Goal: Task Accomplishment & Management: Complete application form

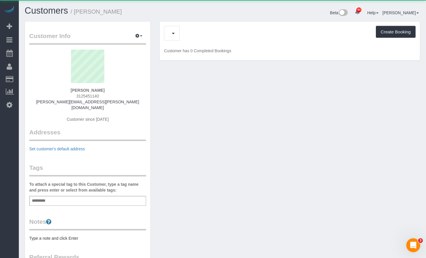
click at [190, 33] on div "Create Booking" at bounding box center [290, 33] width 252 height 15
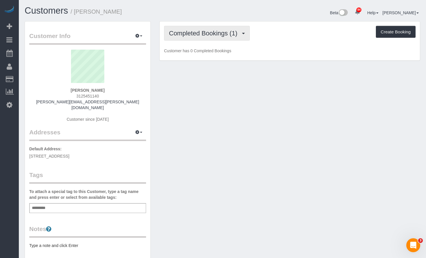
click at [190, 33] on span "Completed Bookings (1)" at bounding box center [204, 33] width 71 height 7
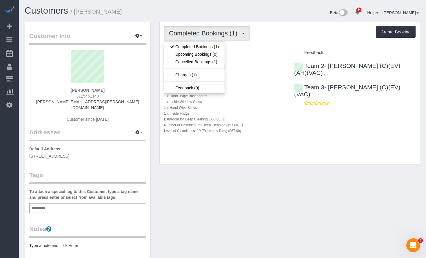
click at [200, 11] on h1 "Customers / Amanda Grace" at bounding box center [122, 11] width 194 height 10
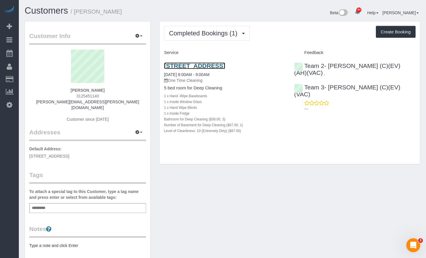
click at [225, 66] on link "4148 N Rockwell St, Chicago, IL 60618" at bounding box center [194, 65] width 61 height 7
drag, startPoint x: 98, startPoint y: 97, endPoint x: 67, endPoint y: 94, distance: 31.1
click at [67, 94] on div "Amanda Grace 3125451140 amanda.k.grace@gmail.com Customer since 2025" at bounding box center [87, 89] width 117 height 78
copy span "3125451140"
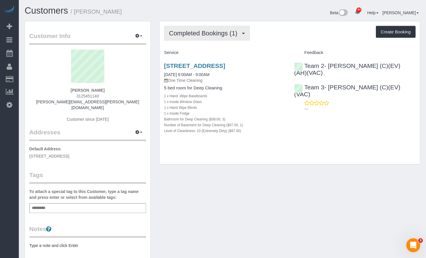
drag, startPoint x: 208, startPoint y: 34, endPoint x: 208, endPoint y: 28, distance: 5.8
click at [208, 34] on span "Completed Bookings (1)" at bounding box center [204, 33] width 71 height 7
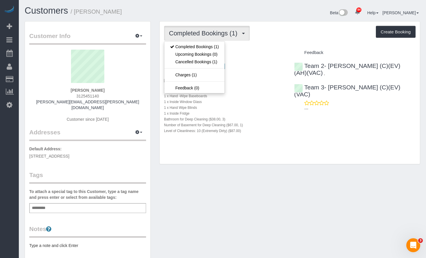
click at [225, 18] on div "Beta 84 Your Notifications You have 0 alerts × You have 1 to charge for 09/17/2…" at bounding box center [324, 13] width 202 height 15
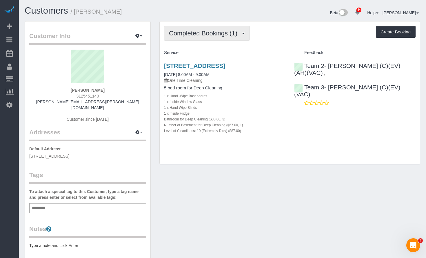
click at [227, 35] on span "Completed Bookings (1)" at bounding box center [204, 33] width 71 height 7
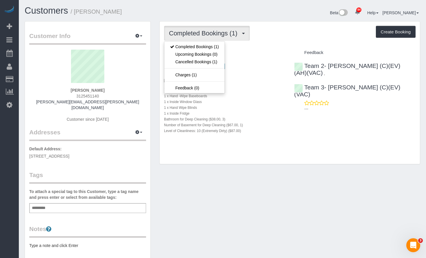
click at [319, 34] on div "Completed Bookings (1) Completed Bookings (1) Upcoming Bookings (0) Cancelled B…" at bounding box center [290, 33] width 252 height 15
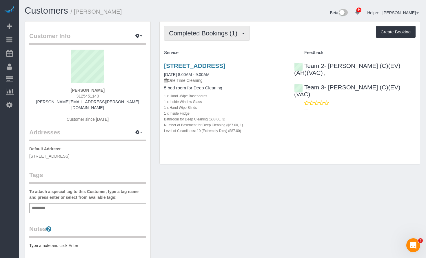
click at [214, 30] on button "Completed Bookings (1)" at bounding box center [207, 33] width 86 height 15
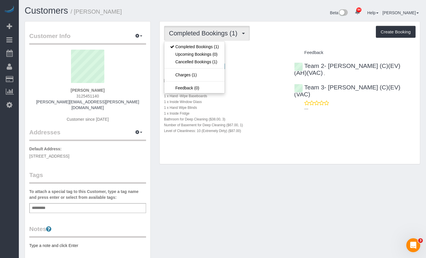
click at [249, 11] on div "Beta 84 Your Notifications You have 0 alerts × You have 1 to charge for 09/17/2…" at bounding box center [324, 13] width 202 height 15
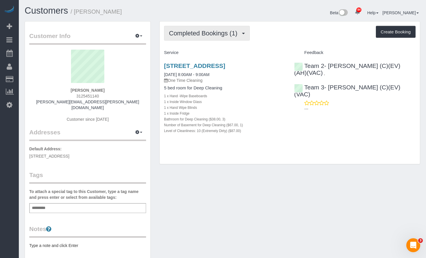
click at [218, 33] on span "Completed Bookings (1)" at bounding box center [204, 33] width 71 height 7
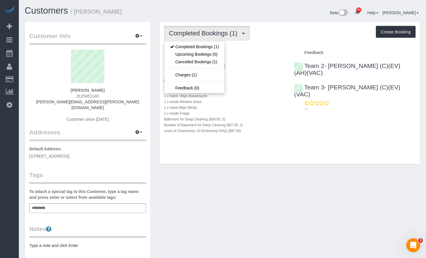
click at [261, 33] on div "Completed Bookings (1) Completed Bookings (1) Upcoming Bookings (0) Cancelled B…" at bounding box center [290, 33] width 252 height 15
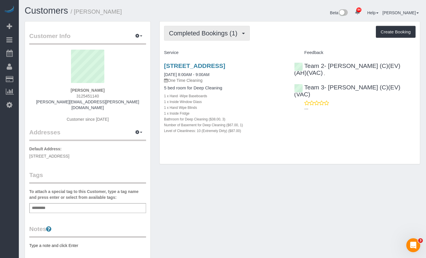
click at [212, 33] on span "Completed Bookings (1)" at bounding box center [204, 33] width 71 height 7
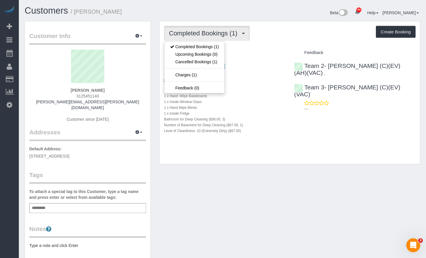
click at [275, 20] on div "Beta 84 Your Notifications You have 0 alerts × You have 1 to charge for 09/17/2…" at bounding box center [324, 13] width 202 height 15
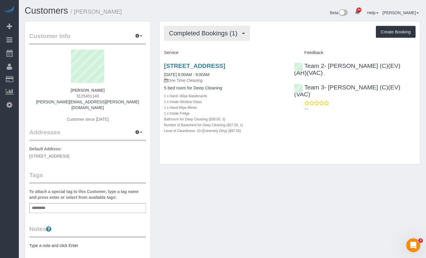
click at [186, 28] on button "Completed Bookings (1)" at bounding box center [207, 33] width 86 height 15
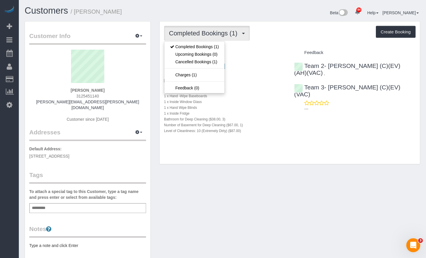
click at [198, 7] on h1 "Customers / Amanda Grace" at bounding box center [122, 11] width 194 height 10
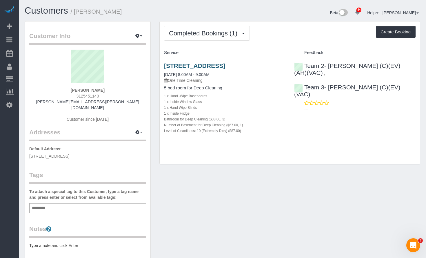
drag, startPoint x: 284, startPoint y: 66, endPoint x: 428, endPoint y: 54, distance: 143.6
click at [165, 67] on h3 "4148 N Rockwell St, Chicago, IL 60618" at bounding box center [224, 65] width 121 height 7
copy link "4148 N Rockwell St, Chicago, IL 60618"
click at [41, 18] on div "Customers / Amanda Grace" at bounding box center [121, 12] width 202 height 12
click at [43, 10] on link "Customers" at bounding box center [46, 11] width 43 height 10
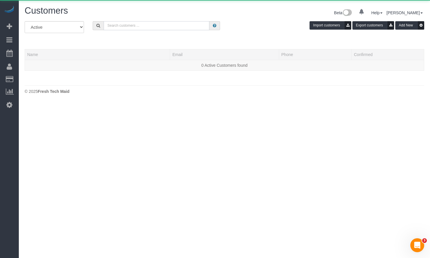
click at [143, 23] on input "text" at bounding box center [157, 25] width 106 height 9
paste input "Candice Fletcher"
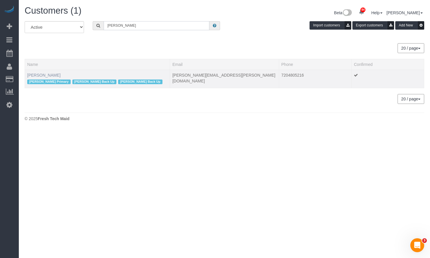
type input "Candice Fletcher"
click at [50, 76] on link "Candice Fletcher" at bounding box center [43, 75] width 33 height 5
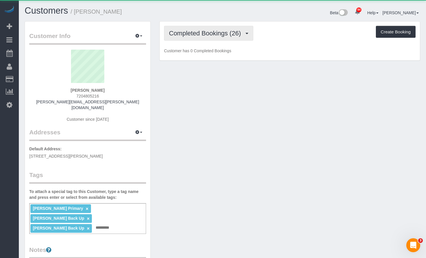
click at [211, 37] on button "Completed Bookings (26)" at bounding box center [208, 33] width 89 height 15
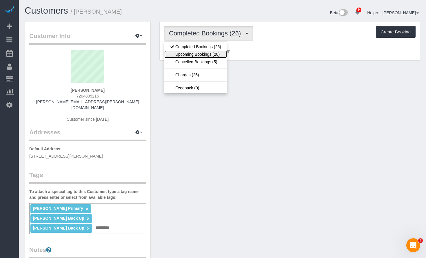
click at [209, 56] on link "Upcoming Bookings (20)" at bounding box center [195, 54] width 63 height 8
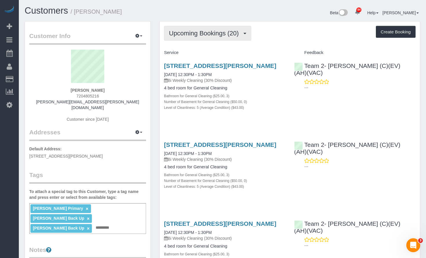
click at [192, 36] on span "Upcoming Bookings (20)" at bounding box center [205, 33] width 73 height 7
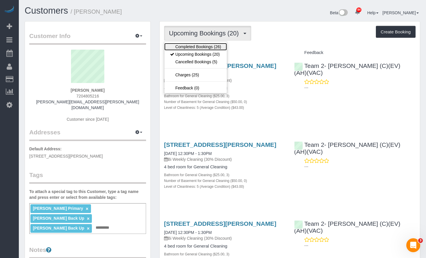
click at [196, 47] on link "Completed Bookings (26)" at bounding box center [195, 47] width 63 height 8
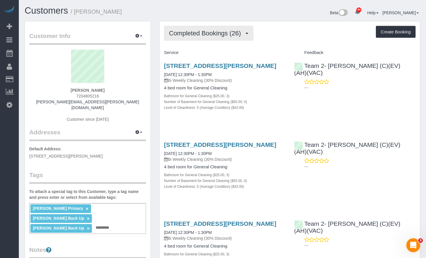
click at [205, 34] on span "Completed Bookings (26)" at bounding box center [206, 33] width 75 height 7
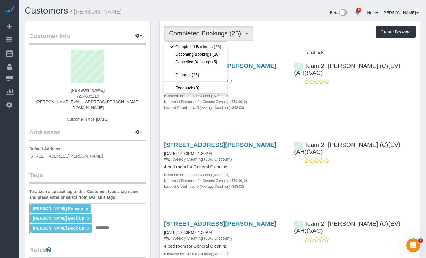
click at [206, 16] on div "Customers / Candice Fletcher" at bounding box center [121, 12] width 202 height 12
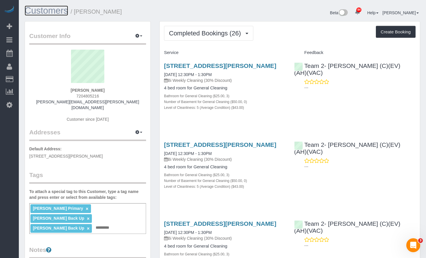
click at [63, 12] on link "Customers" at bounding box center [46, 11] width 43 height 10
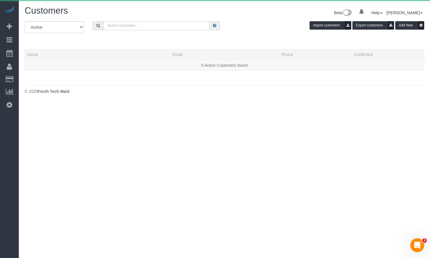
click at [122, 27] on input "text" at bounding box center [157, 25] width 106 height 9
paste input "Patty Belmont"
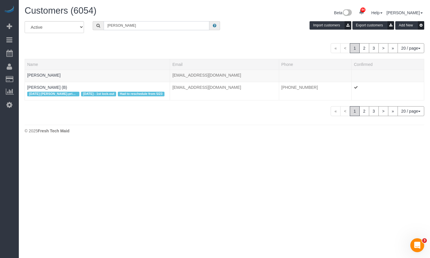
type input "Patty Belmont"
click at [37, 74] on link "Patty Belmont" at bounding box center [43, 75] width 33 height 5
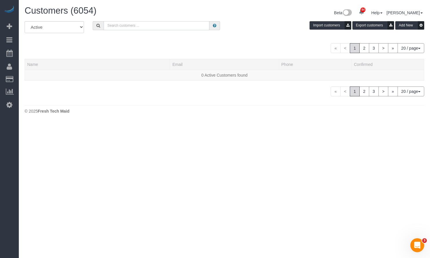
click at [128, 23] on input "text" at bounding box center [157, 25] width 106 height 9
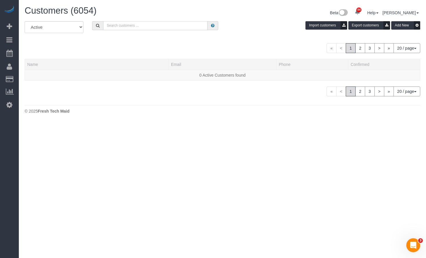
paste input "Patty Belmont"
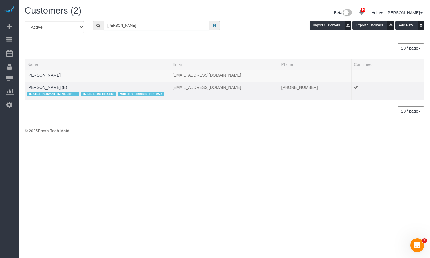
type input "Patty Belmont"
click at [41, 92] on span "3/6/25 Erika-primary" at bounding box center [53, 94] width 52 height 5
click at [40, 86] on link "Patty Belmont (B)" at bounding box center [47, 87] width 40 height 5
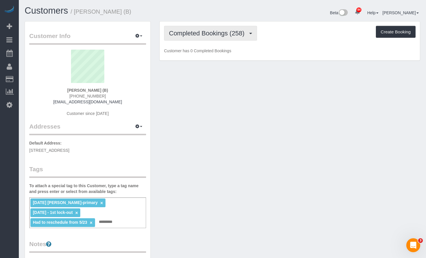
click at [179, 33] on span "Completed Bookings (258)" at bounding box center [208, 33] width 78 height 7
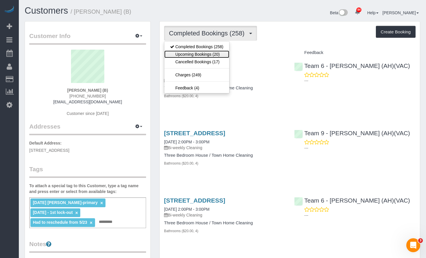
click at [196, 52] on link "Upcoming Bookings (20)" at bounding box center [196, 54] width 65 height 8
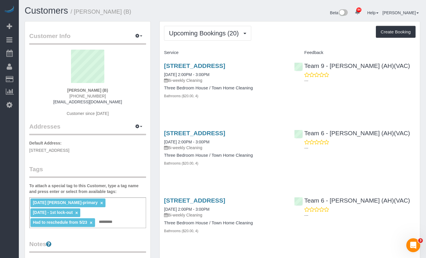
click at [223, 37] on button "Upcoming Bookings (20)" at bounding box center [207, 33] width 87 height 15
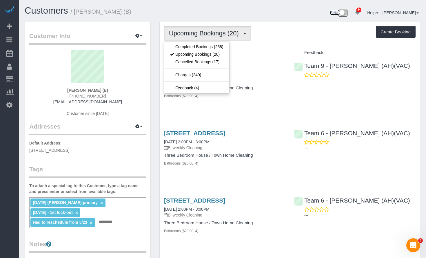
click at [348, 10] on img at bounding box center [343, 13] width 10 height 8
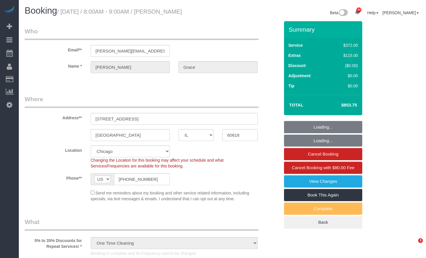
select select "IL"
select select "513"
select select "number:1"
select select "number:58"
select select "number:139"
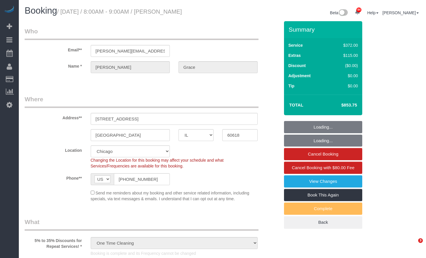
select select "number:105"
select select "object:1191"
select select "spot1"
select select "3"
select select "1"
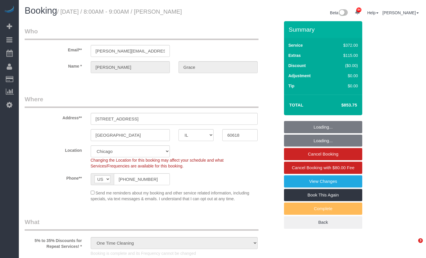
select select "10"
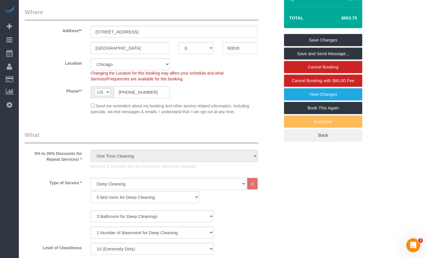
scroll to position [116, 0]
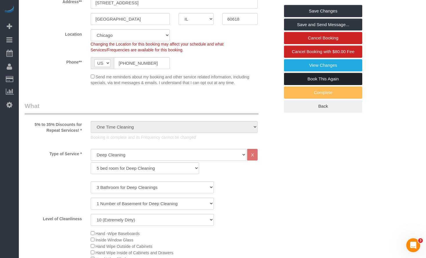
click at [350, 82] on link "Book This Again" at bounding box center [323, 79] width 78 height 12
select select "IL"
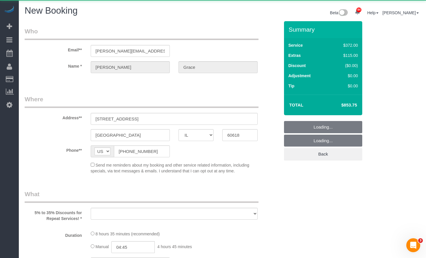
select select "number:1"
select select "number:58"
select select "number:139"
select select "number:105"
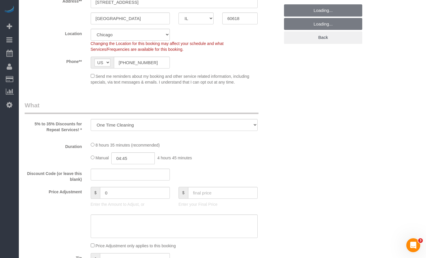
select select "object:2185"
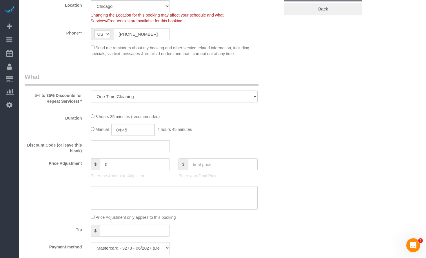
select select "513"
select select "3"
select select "1"
select select "10"
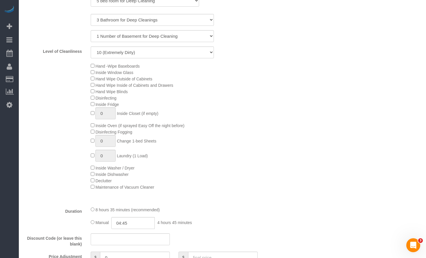
select select "3"
select select "1"
select select "10"
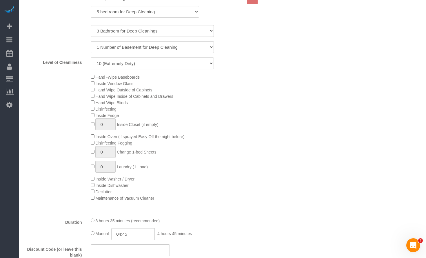
scroll to position [388, 0]
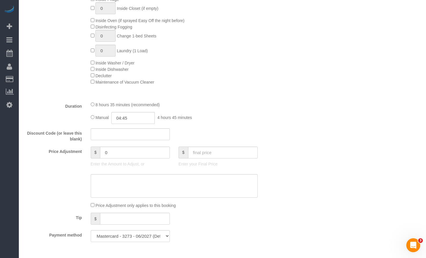
select select "object:2266"
select select "3"
select select "1"
select select "10"
drag, startPoint x: 139, startPoint y: 118, endPoint x: 85, endPoint y: 116, distance: 53.7
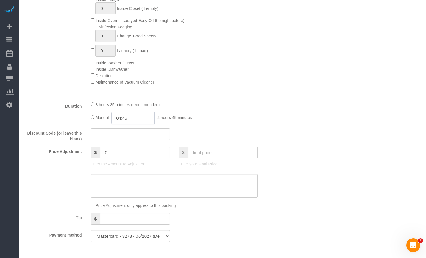
click at [87, 116] on div "8 hours 35 minutes (recommended) Manual 04:45 4 hours 45 minutes" at bounding box center [174, 112] width 176 height 23
type input "03:00"
click at [208, 82] on div "Hand -Wipe Baseboards Inside Window Glass Hand Wipe Outside of Cabinets Hand Wi…" at bounding box center [185, 21] width 198 height 127
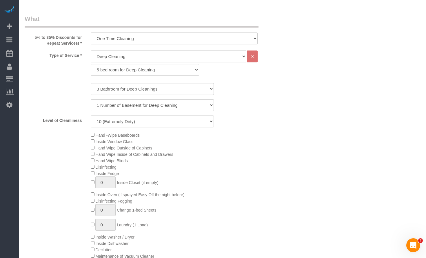
scroll to position [156, 0]
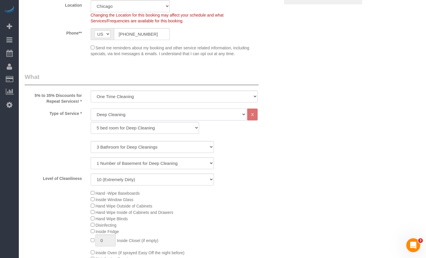
click at [136, 115] on select "General Cleaning Deep Cleaning Move-in / Move-out Cleaning COUNTS Cleaning" at bounding box center [169, 114] width 156 height 12
click at [163, 100] on select "One Time Cleaning Weekly Cleaning (35% Discount) - 35.00% (0% for the First Boo…" at bounding box center [174, 96] width 167 height 12
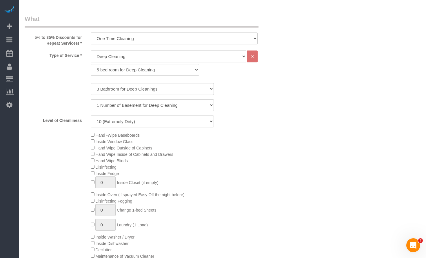
scroll to position [243, 0]
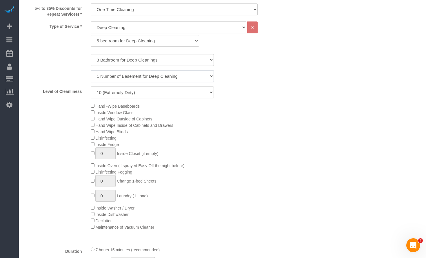
click at [185, 76] on select "0 Number of Basement for Deep Cleanings 1 Number of Basement for Deep Cleaning …" at bounding box center [152, 76] width 123 height 12
click at [283, 86] on div "Level of Cleanliness 1 (Very Clean) 2 3 4 5 (Average Condition) 6 7 8 9 10 (Ext…" at bounding box center [152, 92] width 264 height 12
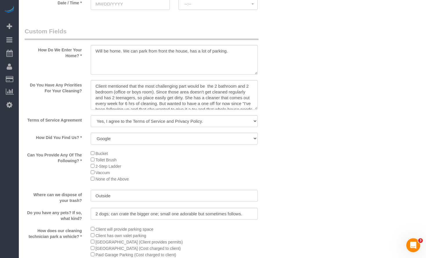
scroll to position [649, 0]
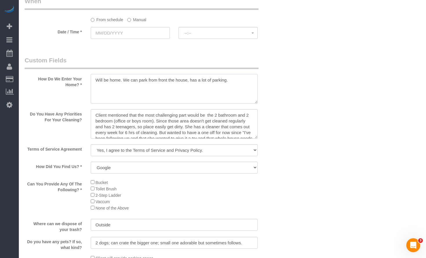
click at [225, 91] on textarea at bounding box center [174, 89] width 167 height 30
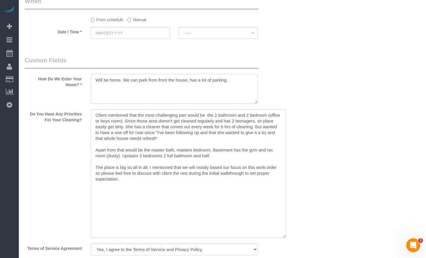
drag, startPoint x: 255, startPoint y: 138, endPoint x: 200, endPoint y: 165, distance: 61.8
click at [285, 237] on textarea at bounding box center [188, 173] width 195 height 129
click at [96, 113] on textarea at bounding box center [189, 173] width 197 height 128
click at [115, 114] on textarea at bounding box center [189, 173] width 197 height 128
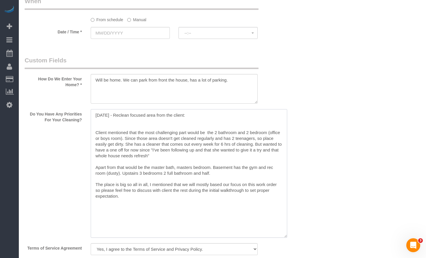
paste textarea "2-3 bathrooms, my son's bedroom, and the kitchen."
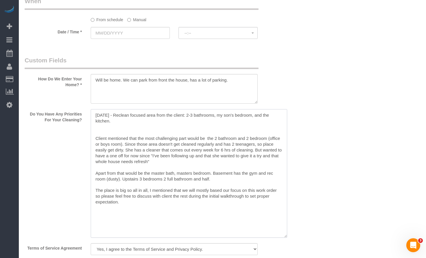
drag, startPoint x: 186, startPoint y: 114, endPoint x: 266, endPoint y: 123, distance: 81.4
click at [274, 120] on textarea at bounding box center [189, 173] width 197 height 128
paste textarea "I need to think about it but probably 2-3 bathrooms, my son's bedroom, and the …"
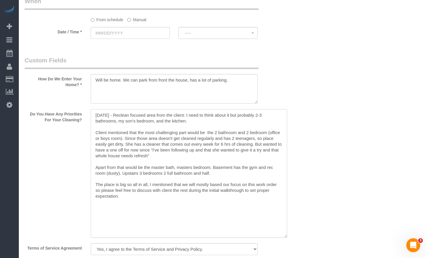
drag, startPoint x: 185, startPoint y: 114, endPoint x: 198, endPoint y: 138, distance: 26.6
click at [186, 117] on textarea at bounding box center [189, 173] width 197 height 128
click at [170, 120] on textarea at bounding box center [189, 173] width 197 height 128
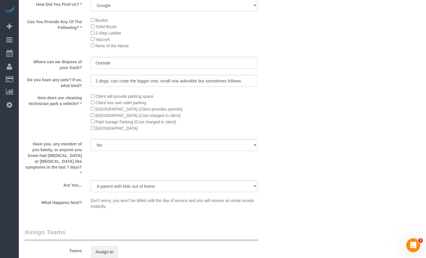
scroll to position [939, 0]
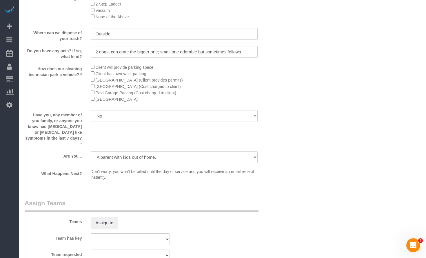
type textarea "[DATE] - Reclean focused area from the client: "I need to think about it but pr…"
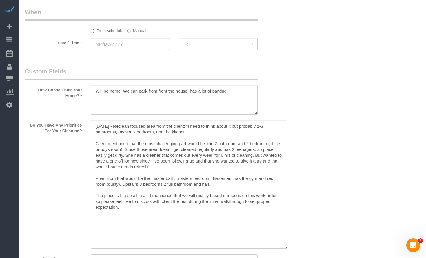
scroll to position [609, 0]
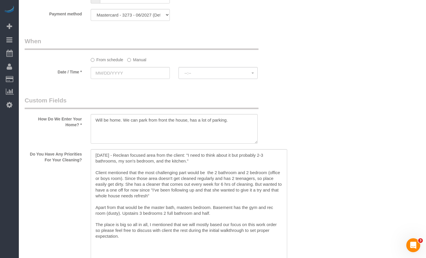
click at [140, 60] on label "Manual" at bounding box center [136, 59] width 19 height 8
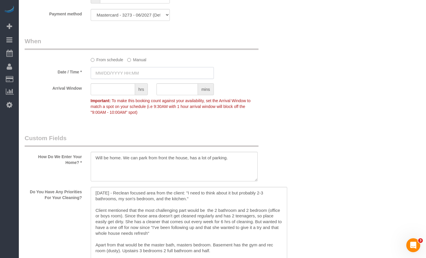
click at [144, 76] on input "text" at bounding box center [152, 73] width 123 height 12
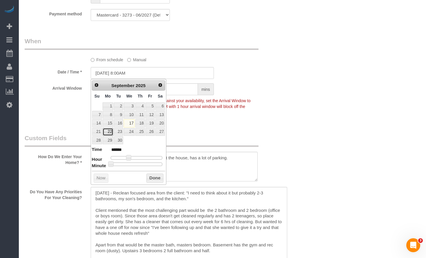
click at [110, 131] on link "22" at bounding box center [108, 132] width 11 height 8
type input "[DATE] 9:00AM"
type input "******"
type input "[DATE] 10:00AM"
type input "*******"
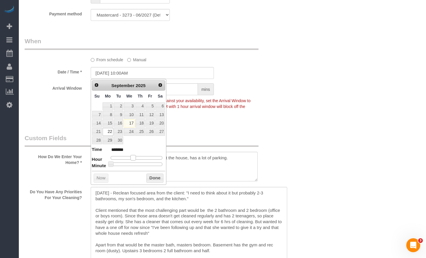
type input "[DATE] 11:00AM"
type input "*******"
type input "[DATE] 12:00PM"
type input "*******"
type input "[DATE] 1:00PM"
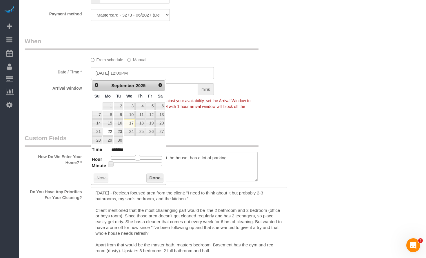
type input "******"
type input "[DATE] 2:00PM"
type input "******"
type input "[DATE] 1:00PM"
type input "******"
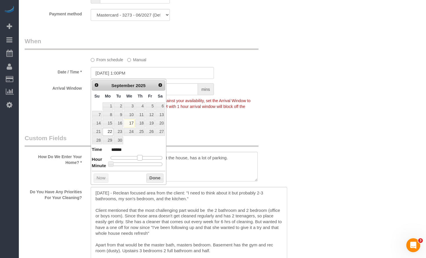
drag, startPoint x: 134, startPoint y: 160, endPoint x: 141, endPoint y: 163, distance: 7.9
click at [141, 163] on dl "Time ****** Hour Minute Second Millisecond Microsecond Time Zone ***** ***** **…" at bounding box center [129, 156] width 74 height 20
type input "[DATE] 1:05PM"
type input "******"
type input "[DATE] 1:10PM"
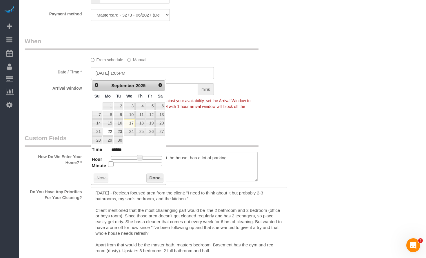
type input "******"
type input "[DATE] 1:15PM"
type input "******"
type input "[DATE] 1:20PM"
type input "******"
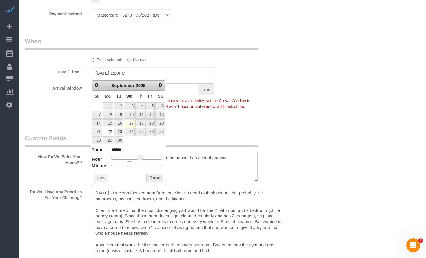
type input "[DATE] 1:25PM"
type input "******"
type input "[DATE] 1:30PM"
type input "******"
drag, startPoint x: 112, startPoint y: 165, endPoint x: 138, endPoint y: 169, distance: 26.4
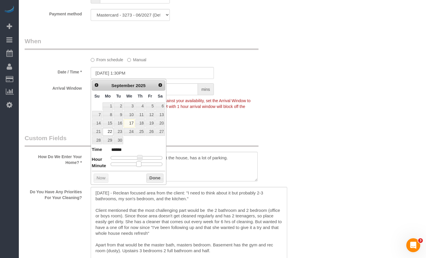
click at [138, 169] on div "Prev Next [DATE] Su Mo Tu We Th Fr Sa 1 2 3 4 5 6 7 8 9 10 11 12 13 14 15 16 17…" at bounding box center [129, 132] width 76 height 106
drag, startPoint x: 148, startPoint y: 176, endPoint x: 149, endPoint y: 172, distance: 4.5
click at [148, 176] on button "Done" at bounding box center [154, 177] width 17 height 9
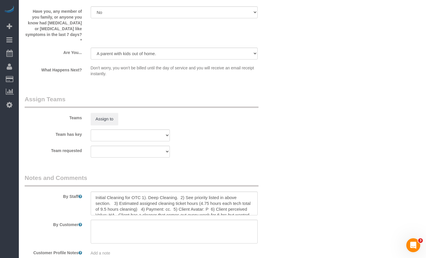
scroll to position [1109, 0]
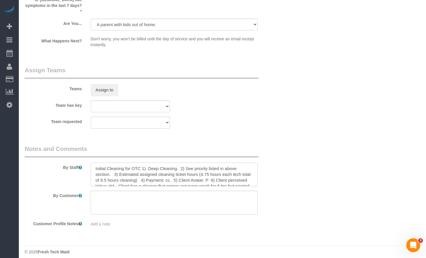
click at [110, 171] on textarea at bounding box center [174, 174] width 167 height 24
click at [143, 163] on textarea at bounding box center [174, 174] width 167 height 24
click at [184, 168] on textarea at bounding box center [174, 174] width 167 height 24
click at [143, 166] on textarea at bounding box center [174, 174] width 167 height 24
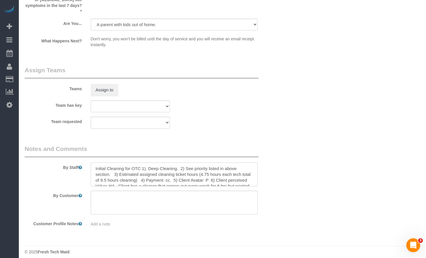
click at [177, 165] on textarea at bounding box center [174, 174] width 167 height 24
drag, startPoint x: 139, startPoint y: 163, endPoint x: 86, endPoint y: 163, distance: 53.6
click at [86, 163] on div "By Staff" at bounding box center [152, 165] width 264 height 42
click at [152, 164] on textarea at bounding box center [174, 174] width 167 height 24
click at [162, 172] on textarea at bounding box center [174, 174] width 167 height 24
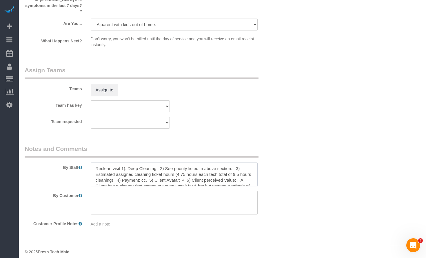
drag, startPoint x: 156, startPoint y: 163, endPoint x: 128, endPoint y: 165, distance: 27.9
click at [128, 165] on textarea at bounding box center [174, 174] width 167 height 24
click at [123, 166] on textarea at bounding box center [174, 174] width 167 height 24
drag, startPoint x: 121, startPoint y: 161, endPoint x: 77, endPoint y: 157, distance: 44.9
click at [77, 157] on div "By Staff" at bounding box center [152, 165] width 264 height 42
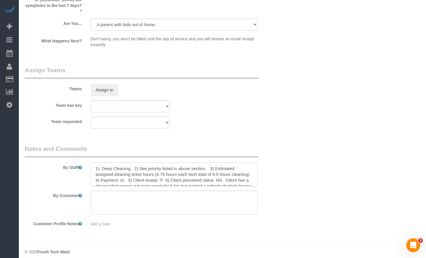
drag, startPoint x: 132, startPoint y: 163, endPoint x: 101, endPoint y: 163, distance: 30.4
click at [101, 163] on textarea at bounding box center [174, 174] width 167 height 24
paste textarea "Reclean visit"
drag, startPoint x: 144, startPoint y: 165, endPoint x: 136, endPoint y: 165, distance: 7.8
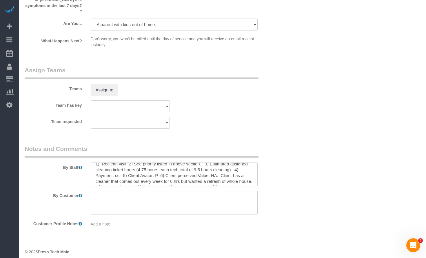
click at [136, 165] on textarea at bounding box center [174, 174] width 167 height 24
drag, startPoint x: 197, startPoint y: 166, endPoint x: 192, endPoint y: 165, distance: 5.2
click at [192, 165] on textarea at bounding box center [174, 174] width 167 height 24
click at [236, 169] on textarea at bounding box center [174, 174] width 167 height 24
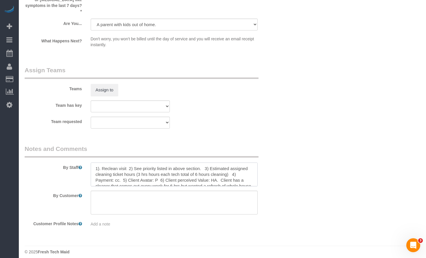
scroll to position [12, 0]
click at [237, 177] on textarea at bounding box center [174, 174] width 167 height 24
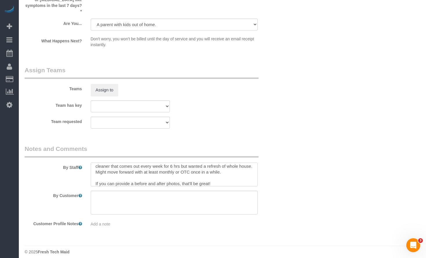
type textarea "1). Reclean visit 2) See priority listed in above section. 3) Estimated assigne…"
click at [115, 84] on button "Assign to" at bounding box center [105, 90] width 28 height 12
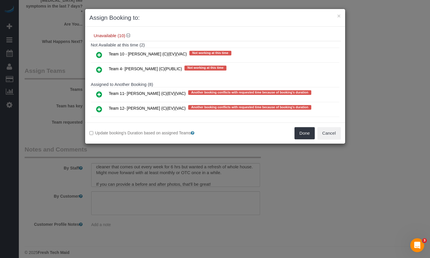
scroll to position [0, 0]
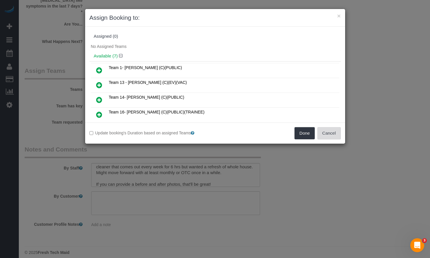
click at [328, 135] on button "Cancel" at bounding box center [329, 133] width 23 height 12
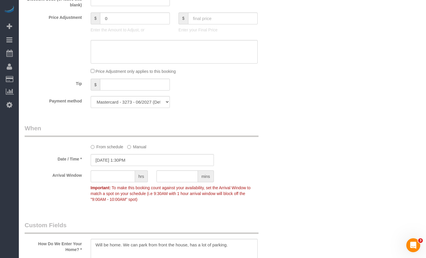
scroll to position [551, 0]
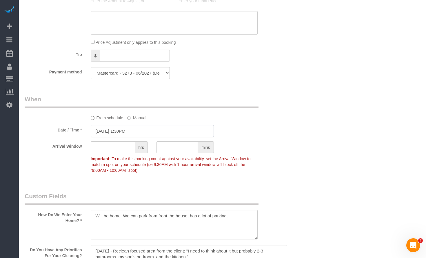
click at [121, 131] on input "[DATE] 1:30PM" at bounding box center [152, 131] width 123 height 12
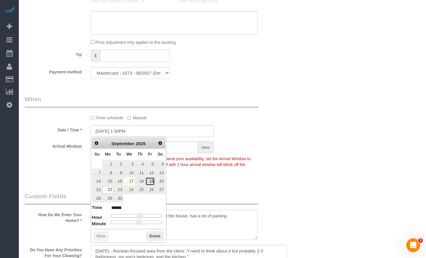
click at [148, 183] on link "19" at bounding box center [150, 181] width 9 height 8
type input "[DATE] 1:30PM"
click at [240, 74] on div "Payment method Mastercard - 3273 - 06/2027 (Default) Add Credit Card ──────────…" at bounding box center [152, 73] width 264 height 12
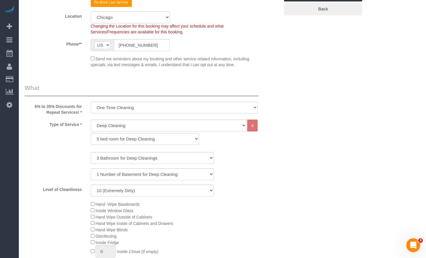
scroll to position [0, 0]
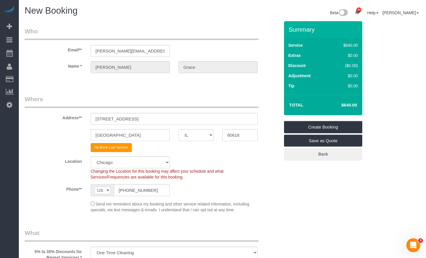
click at [192, 30] on legend "Who" at bounding box center [142, 33] width 234 height 13
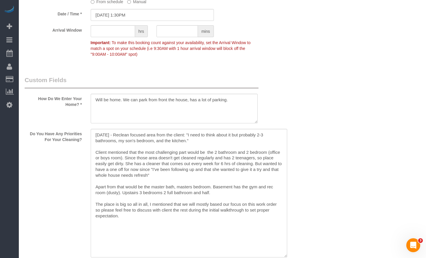
scroll to position [493, 0]
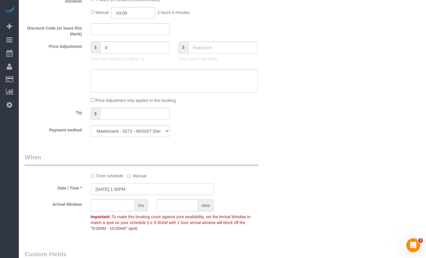
click at [126, 187] on input "[DATE] 1:30PM" at bounding box center [152, 189] width 123 height 12
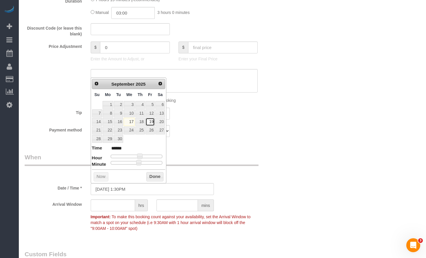
click at [148, 121] on link "19" at bounding box center [150, 122] width 9 height 8
click at [158, 179] on button "Done" at bounding box center [154, 176] width 17 height 9
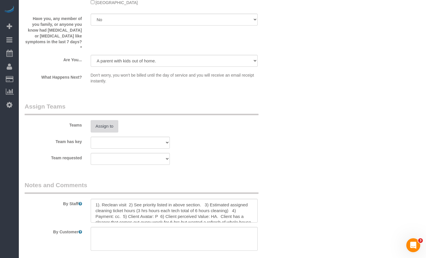
click at [108, 120] on button "Assign to" at bounding box center [105, 126] width 28 height 12
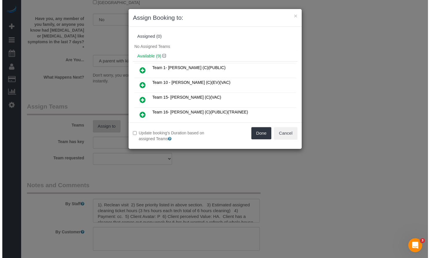
scroll to position [1072, 0]
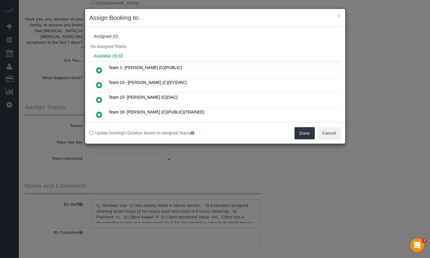
click at [98, 71] on icon at bounding box center [99, 70] width 6 height 7
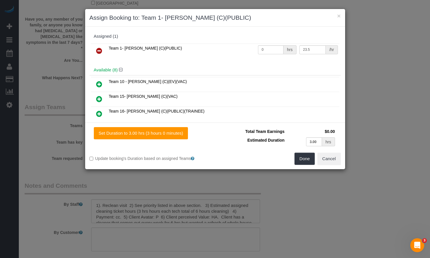
click at [99, 51] on icon at bounding box center [99, 50] width 6 height 7
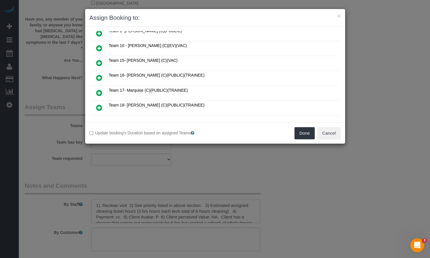
scroll to position [95, 0]
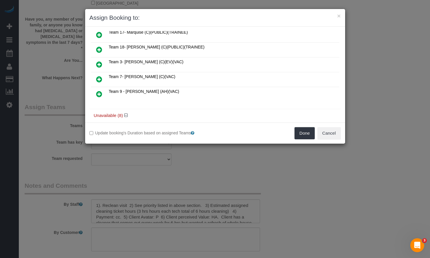
click at [99, 63] on icon at bounding box center [99, 64] width 6 height 7
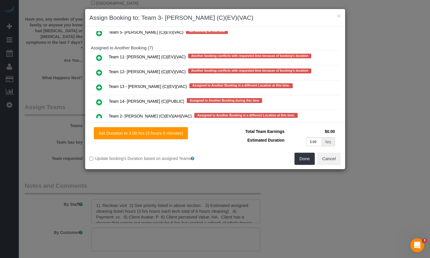
scroll to position [224, 0]
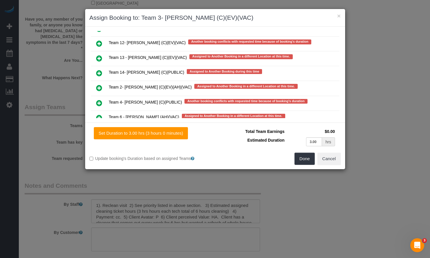
click at [100, 84] on icon at bounding box center [99, 87] width 6 height 7
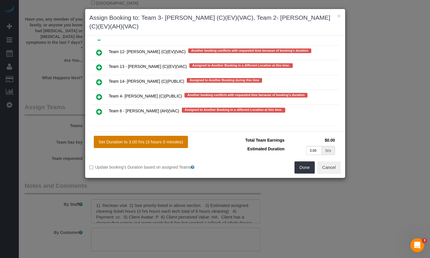
click at [151, 136] on button "Set Duration to 3.00 hrs (3 hours 0 minutes)" at bounding box center [141, 142] width 94 height 12
type input "3.00"
click at [306, 161] on button "Done" at bounding box center [305, 167] width 20 height 12
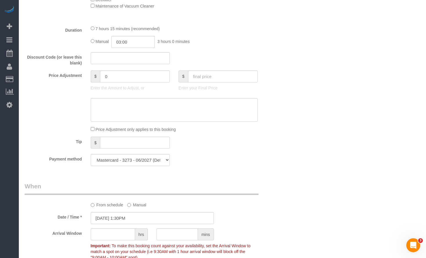
scroll to position [319, 0]
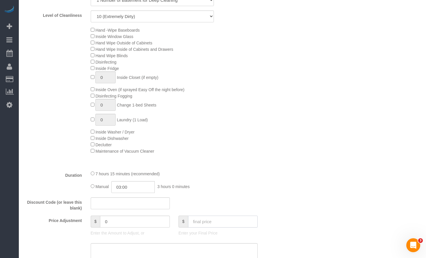
click at [216, 223] on input "text" at bounding box center [223, 221] width 70 height 12
type input "0"
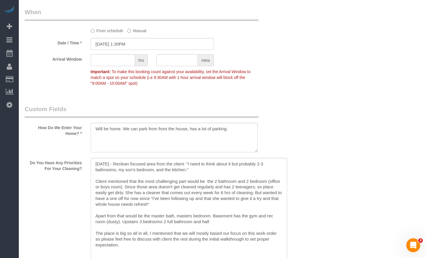
scroll to position [783, 0]
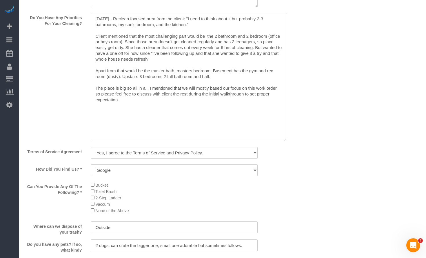
type input "-640"
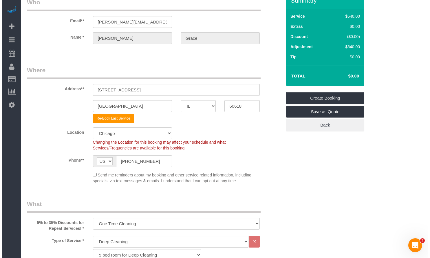
scroll to position [0, 0]
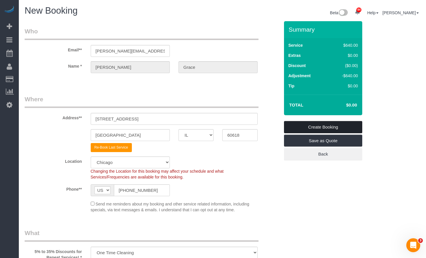
click at [331, 125] on link "Create Booking" at bounding box center [323, 127] width 78 height 12
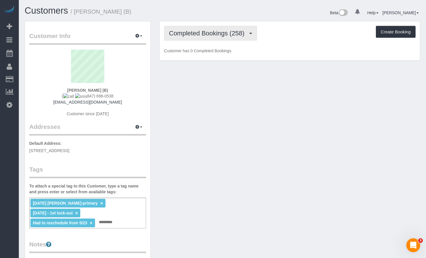
click at [229, 34] on span "Completed Bookings (258)" at bounding box center [208, 33] width 78 height 7
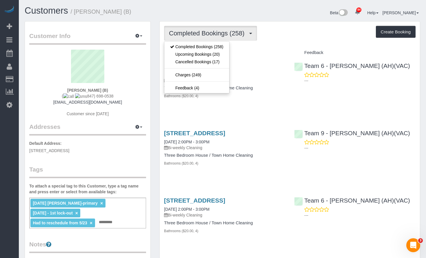
click at [224, 10] on div "Beta 84 Your Notifications You have 0 alerts × You have 1 to charge for 09/17/2…" at bounding box center [324, 13] width 202 height 15
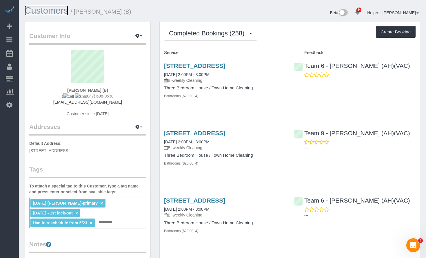
click at [49, 9] on link "Customers" at bounding box center [46, 11] width 43 height 10
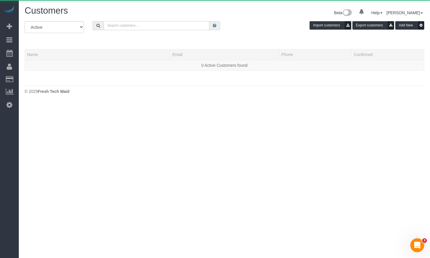
click at [145, 22] on input "text" at bounding box center [157, 25] width 106 height 9
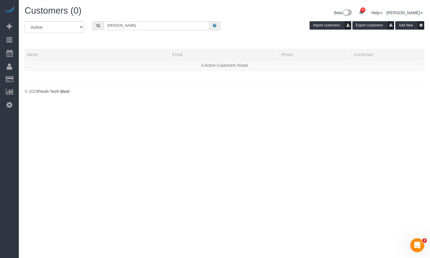
click at [116, 25] on input "Jay Albian" at bounding box center [157, 25] width 106 height 9
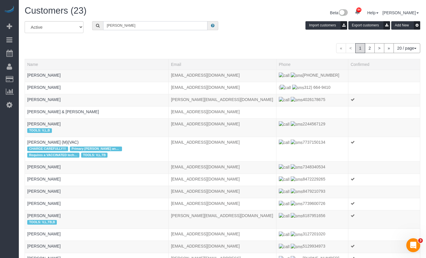
type input "Jay Ablian"
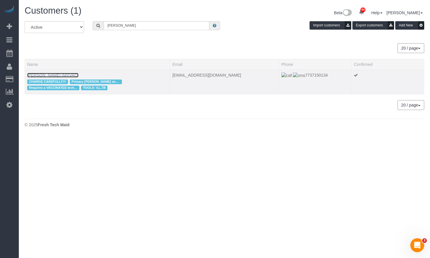
click at [59, 74] on link "Jay Ablian (M)(VAC)" at bounding box center [52, 75] width 51 height 5
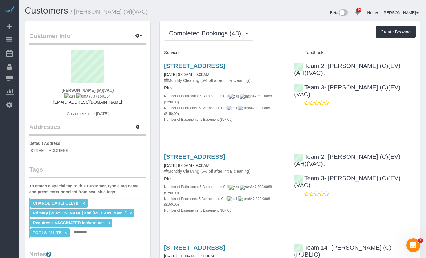
drag, startPoint x: 140, startPoint y: 11, endPoint x: 79, endPoint y: 13, distance: 60.9
click at [74, 11] on h1 "Customers / Jay Ablian (M)(VAC)" at bounding box center [122, 11] width 194 height 10
copy small "Jay Ablian (M)(VAC)"
click at [150, 8] on h1 "Customers / Jay Ablian (M)(VAC)" at bounding box center [122, 11] width 194 height 10
click at [212, 8] on h1 "Customers / Jay Ablian (M)(VAC)" at bounding box center [122, 11] width 194 height 10
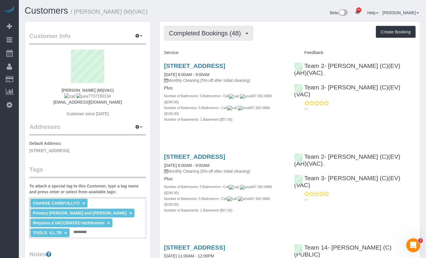
click at [220, 35] on span "Completed Bookings (48)" at bounding box center [206, 33] width 75 height 7
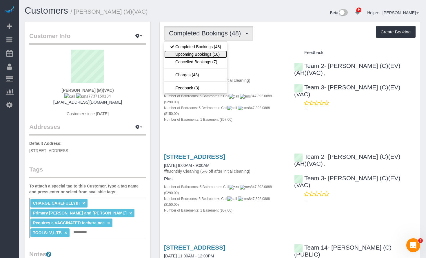
click at [216, 57] on link "Upcoming Bookings (16)" at bounding box center [195, 54] width 63 height 8
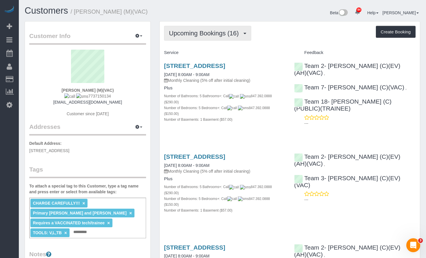
click at [193, 26] on button "Upcoming Bookings (16)" at bounding box center [207, 33] width 87 height 15
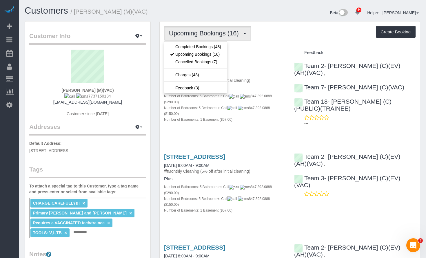
click at [206, 17] on div "Customers / Jay Ablian (M)(VAC)" at bounding box center [121, 12] width 202 height 12
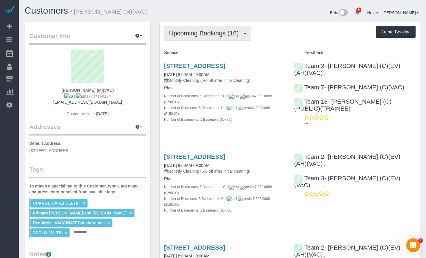
click at [188, 32] on span "Upcoming Bookings (16)" at bounding box center [205, 33] width 73 height 7
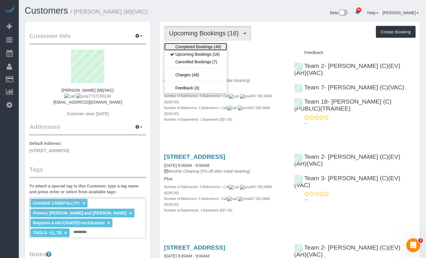
click at [194, 46] on link "Completed Bookings (48)" at bounding box center [195, 47] width 63 height 8
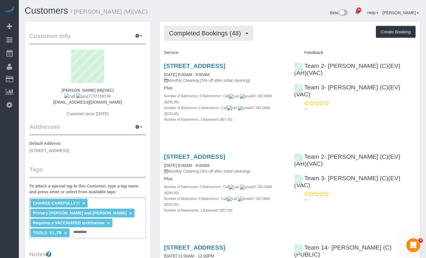
click at [219, 34] on span "Completed Bookings (48)" at bounding box center [206, 33] width 75 height 7
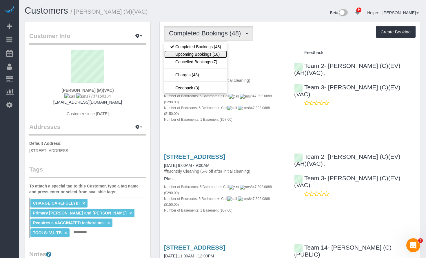
click at [210, 51] on link "Upcoming Bookings (16)" at bounding box center [195, 54] width 63 height 8
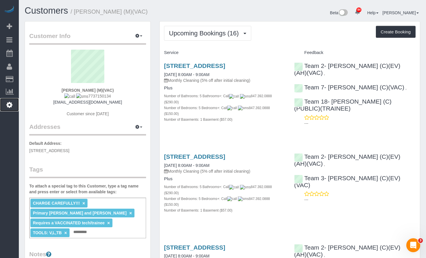
click at [12, 104] on icon at bounding box center [9, 104] width 6 height 7
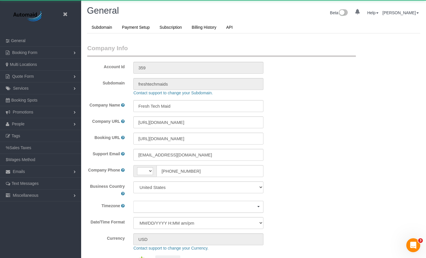
select select "string:US"
select select "1"
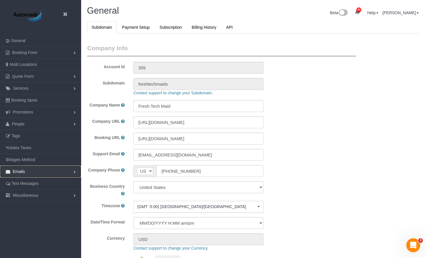
click at [36, 172] on link "Emails" at bounding box center [40, 172] width 81 height 12
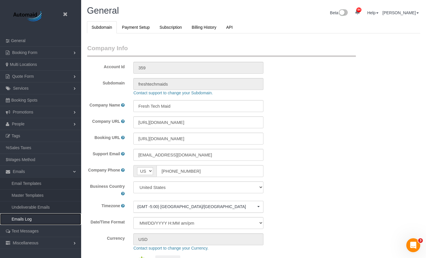
click at [46, 220] on link "Emails Log" at bounding box center [40, 219] width 81 height 12
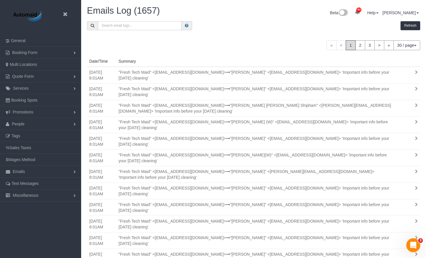
click at [141, 24] on input "text" at bounding box center [139, 25] width 83 height 9
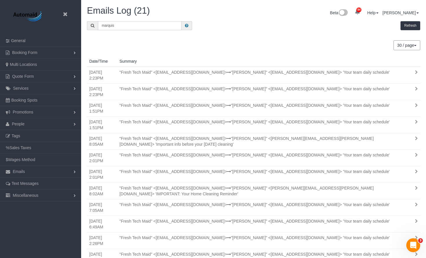
scroll to position [28531, 28560]
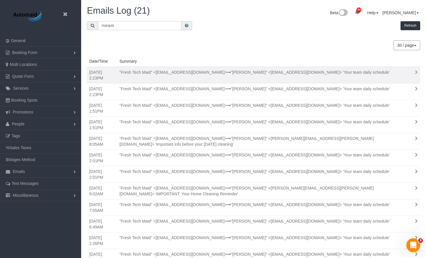
type input "marquis"
click at [315, 75] on div ""Fresh Tech Maid" <support+freshtechmaids@launch27mail.com> "Marquise Galloway"…" at bounding box center [255, 72] width 281 height 6
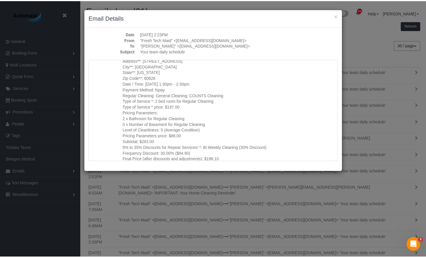
scroll to position [0, 0]
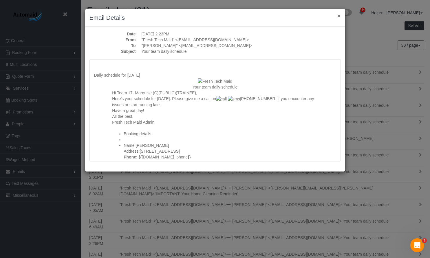
click at [339, 14] on button "×" at bounding box center [338, 16] width 3 height 6
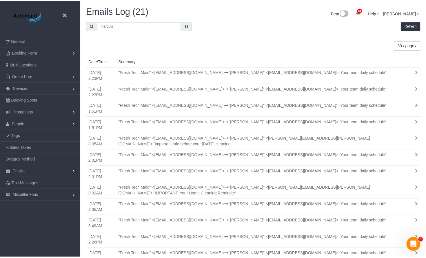
scroll to position [28531, 28560]
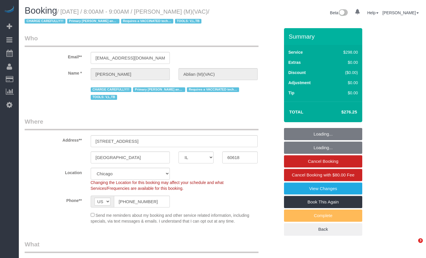
select select "IL"
select select "number:1"
select select "number:58"
select select "number:139"
select select "number:104"
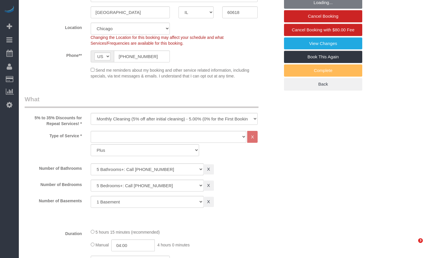
select select "5"
select select "1"
select select "spot1"
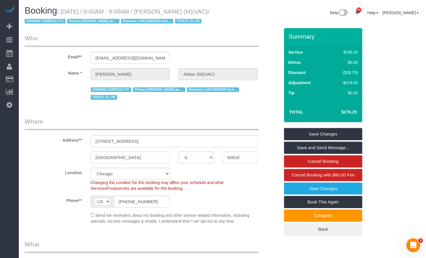
drag, startPoint x: 170, startPoint y: 12, endPoint x: 195, endPoint y: 11, distance: 25.2
click at [195, 11] on small "/ September 16, 2025 / 8:00AM - 9:00AM / Jay Ablian (M)(VAC) / CHARGE CAREFULLY…" at bounding box center [117, 16] width 185 height 16
copy small "Jay Ablian"
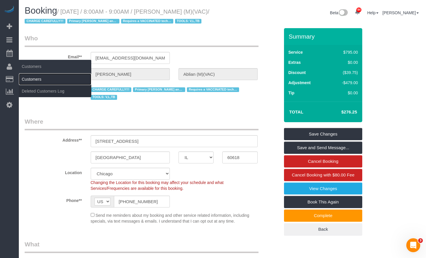
click at [46, 76] on link "Customers" at bounding box center [55, 79] width 72 height 12
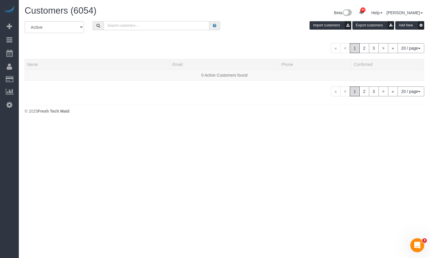
click at [127, 28] on input "text" at bounding box center [157, 25] width 106 height 9
paste input "Jay Ablian"
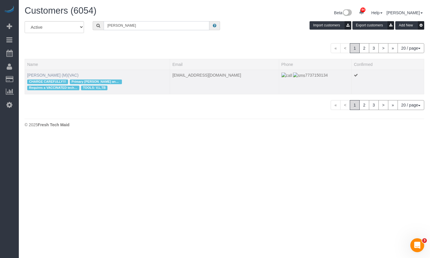
type input "Jay Ablian"
click at [46, 77] on link "Jay Ablian (M)(VAC)" at bounding box center [52, 75] width 51 height 5
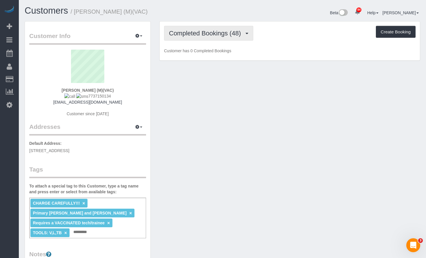
click at [182, 36] on span "Completed Bookings (48)" at bounding box center [206, 33] width 75 height 7
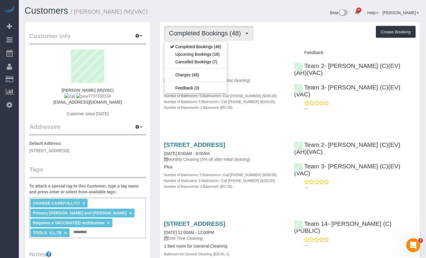
click at [199, 20] on div "Customers / Jay Ablian (M)(VAC) Beta 84 Your Notifications You have 0 alerts × …" at bounding box center [222, 13] width 404 height 15
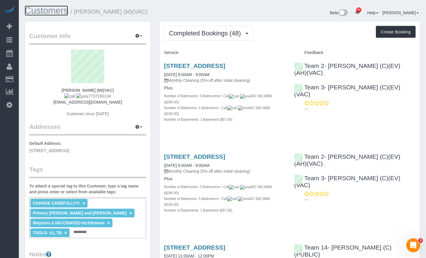
click at [49, 8] on link "Customers" at bounding box center [46, 11] width 43 height 10
